Goal: Task Accomplishment & Management: Manage account settings

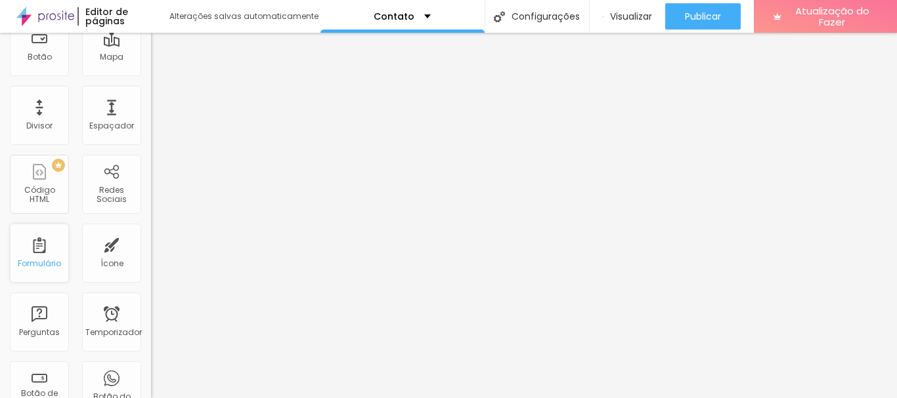
scroll to position [263, 0]
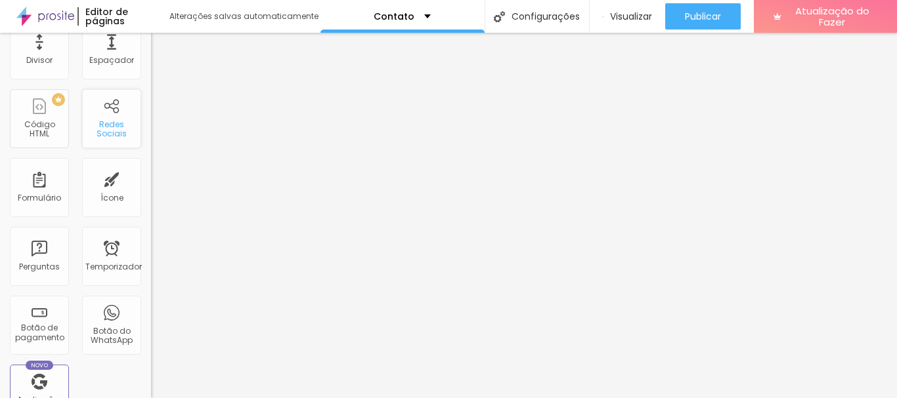
click at [100, 127] on font "Redes Sociais" at bounding box center [111, 129] width 30 height 20
click at [106, 113] on div "Redes Sociais" at bounding box center [111, 118] width 59 height 59
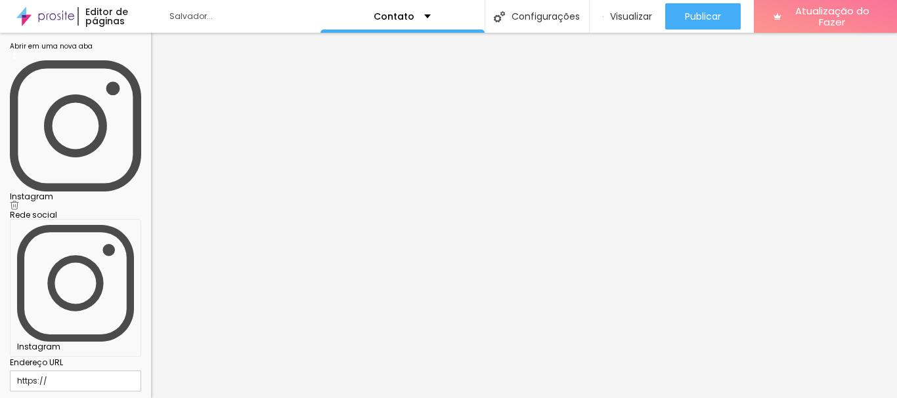
scroll to position [0, 0]
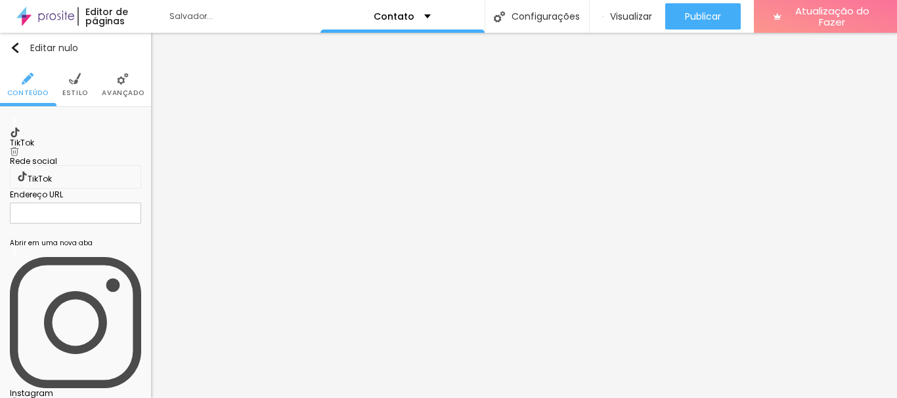
click at [53, 388] on font "Instagram" at bounding box center [31, 393] width 43 height 11
paste input "https://www.instagram.com/alicastcwb/"
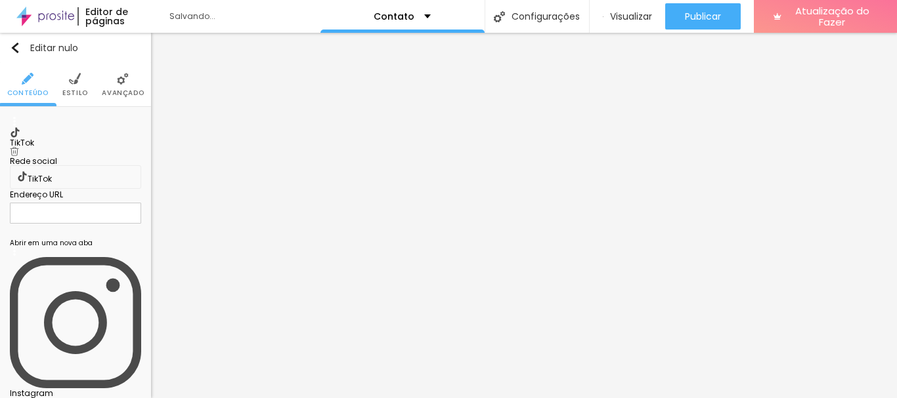
scroll to position [0, 0]
drag, startPoint x: 52, startPoint y: 237, endPoint x: 0, endPoint y: 227, distance: 52.8
type input "https://www.instagram.com/alicastcwb/"
click at [19, 147] on img at bounding box center [14, 151] width 9 height 9
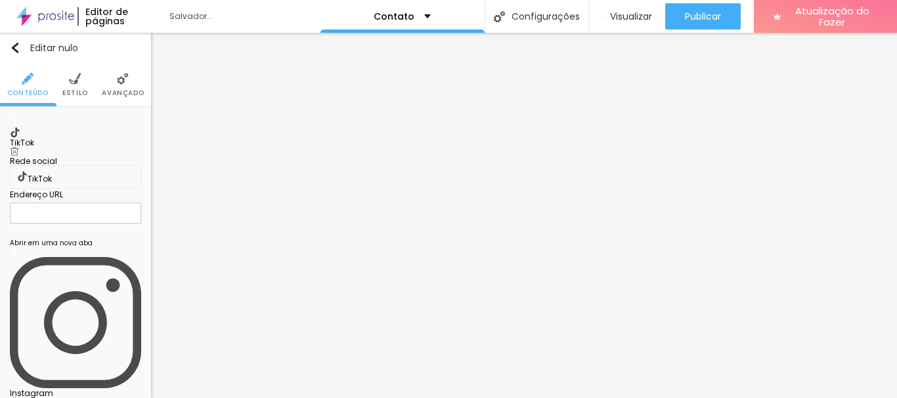
type input "https://www.instagram.com/alicastcwb/"
type input "https://"
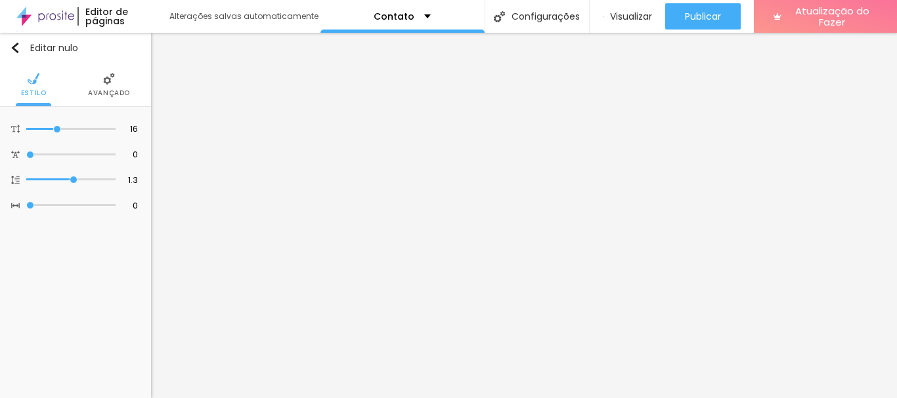
click at [114, 86] on li "Avançado" at bounding box center [109, 84] width 42 height 43
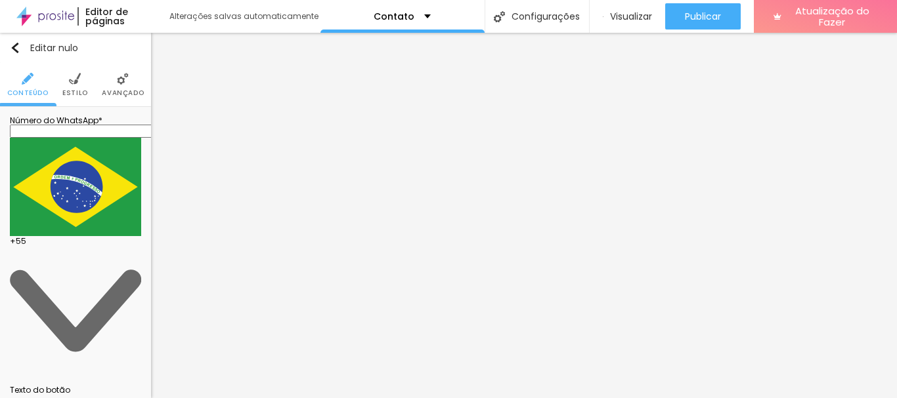
click at [81, 138] on input "text" at bounding box center [89, 131] width 158 height 13
type input "(41)99628-3040"
click at [106, 364] on div "Número do WhatsApp * (41)99628-3040 + 55 Texto do botão Conversar no WhatsApp M…" at bounding box center [75, 313] width 151 height 412
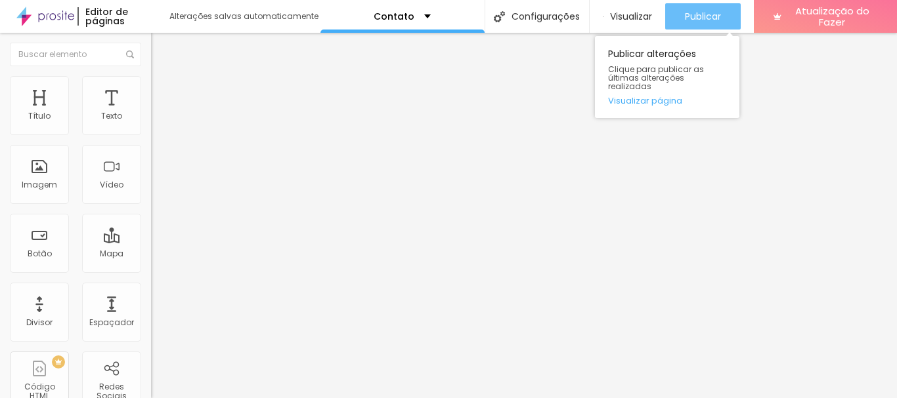
click at [706, 15] on font "Publicar" at bounding box center [703, 16] width 36 height 13
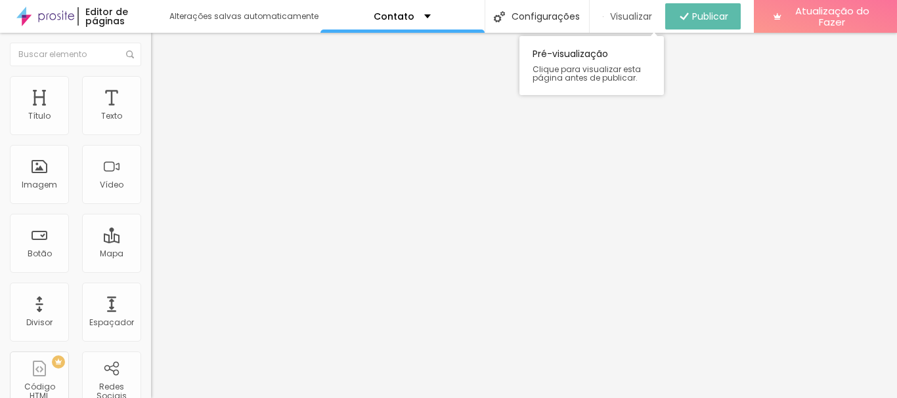
click at [631, 10] on font "Visualizar" at bounding box center [631, 16] width 42 height 13
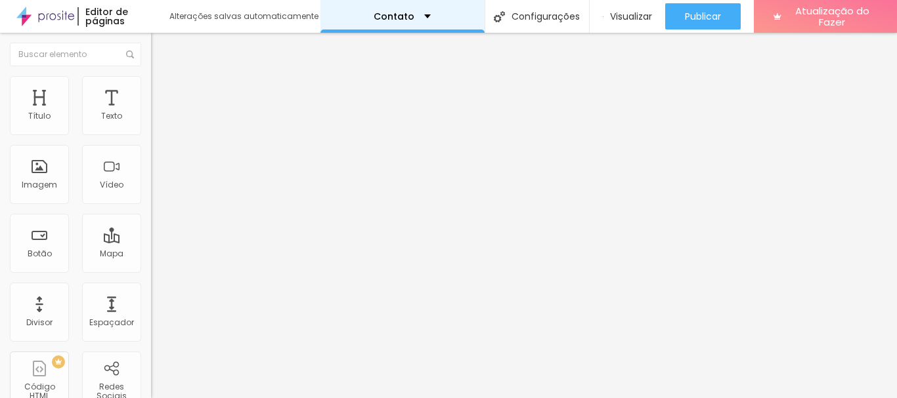
click at [404, 16] on font "Contato" at bounding box center [393, 16] width 41 height 13
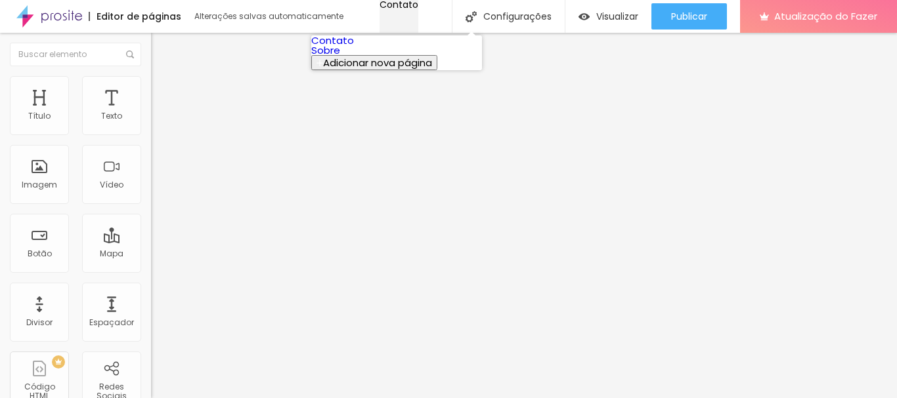
click at [404, 11] on font "Contato" at bounding box center [398, 4] width 39 height 13
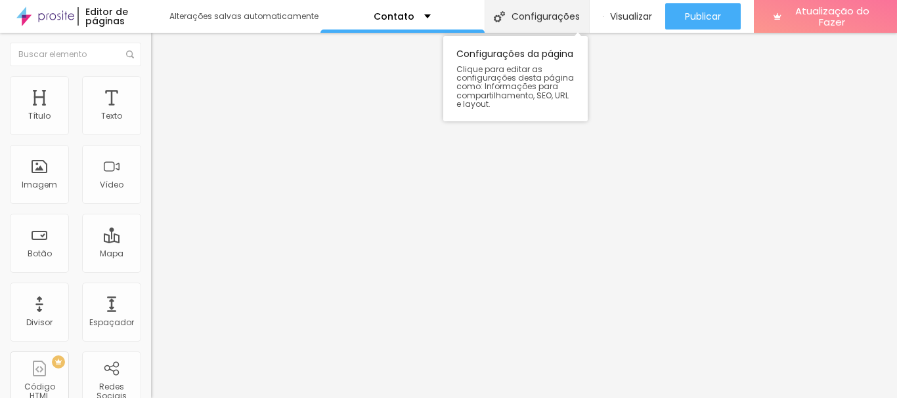
click at [530, 22] on font "Configurações" at bounding box center [545, 16] width 68 height 13
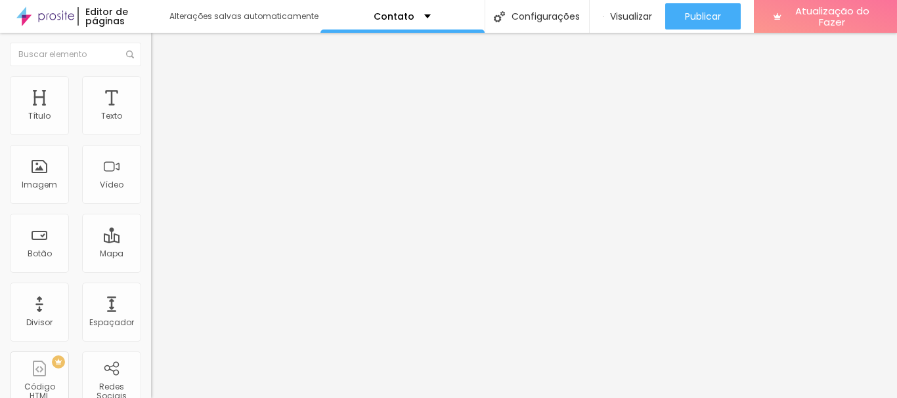
drag, startPoint x: 507, startPoint y: 196, endPoint x: 273, endPoint y: 207, distance: 234.0
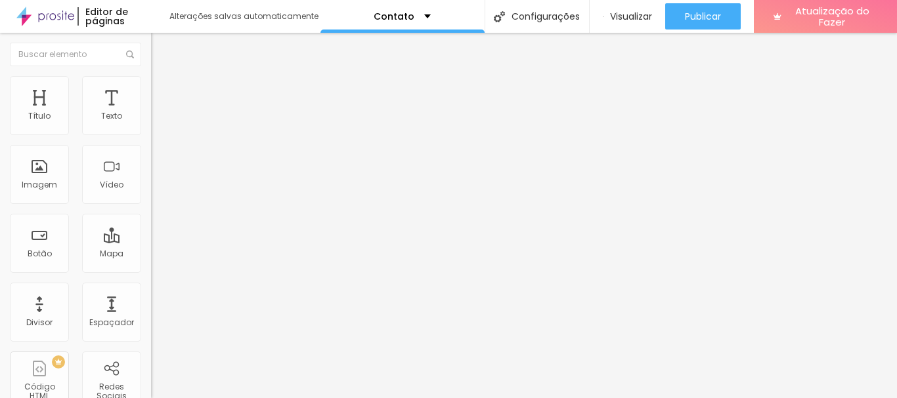
drag, startPoint x: 412, startPoint y: 202, endPoint x: 300, endPoint y: 187, distance: 113.2
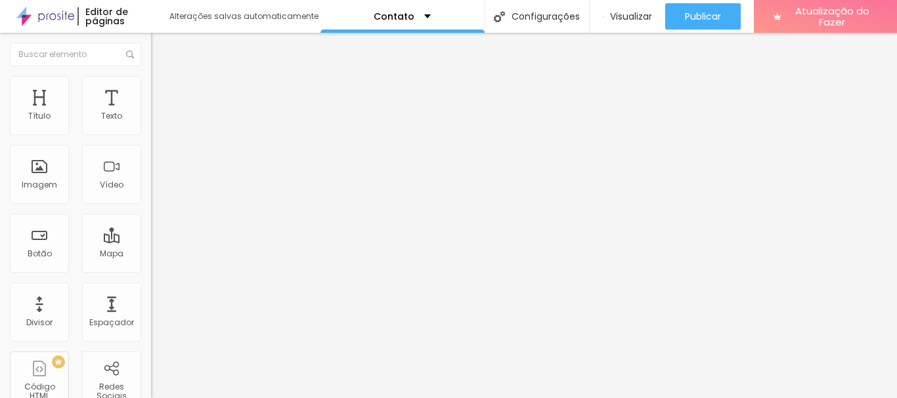
type input "Aline Castilho Fotografia"
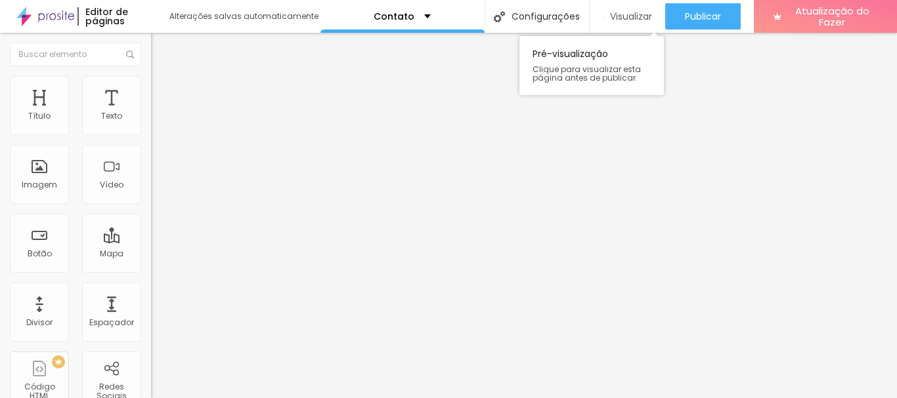
click at [624, 16] on font "Visualizar" at bounding box center [631, 16] width 42 height 13
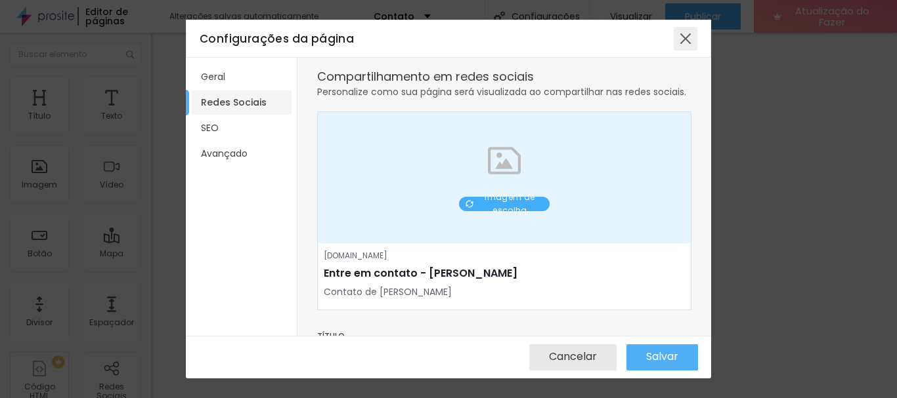
drag, startPoint x: 682, startPoint y: 39, endPoint x: 678, endPoint y: 5, distance: 33.7
click at [683, 39] on div at bounding box center [685, 39] width 24 height 24
